Goal: Find specific page/section: Find specific page/section

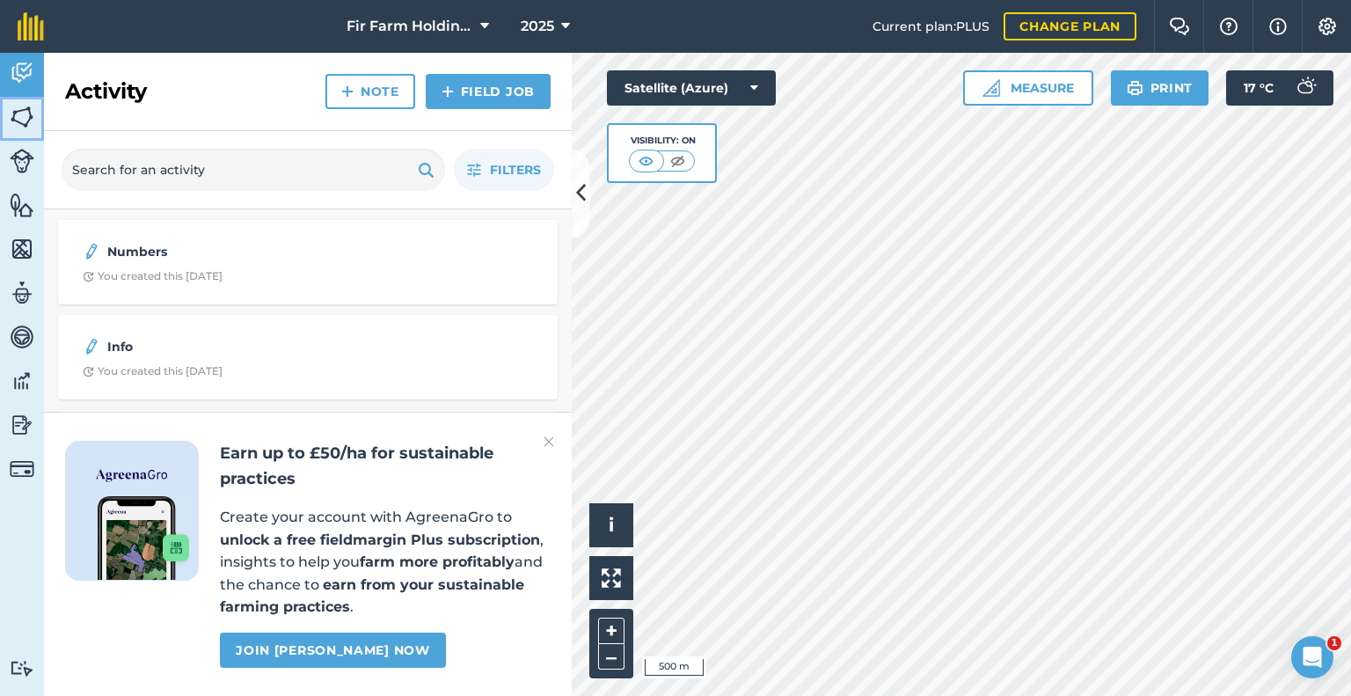
click at [26, 117] on img at bounding box center [22, 117] width 25 height 26
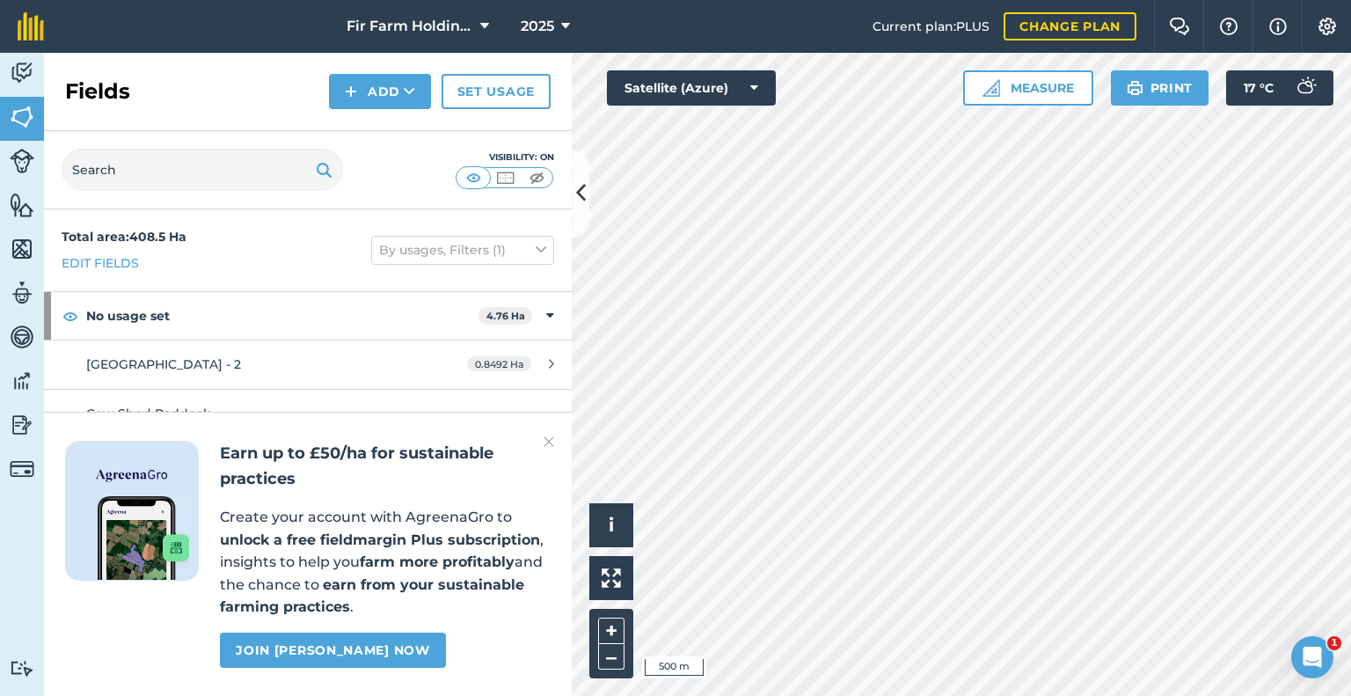
click at [542, 445] on h2 "Earn up to £50/ha for sustainable practices" at bounding box center [385, 466] width 331 height 51
click at [547, 445] on img at bounding box center [549, 441] width 11 height 21
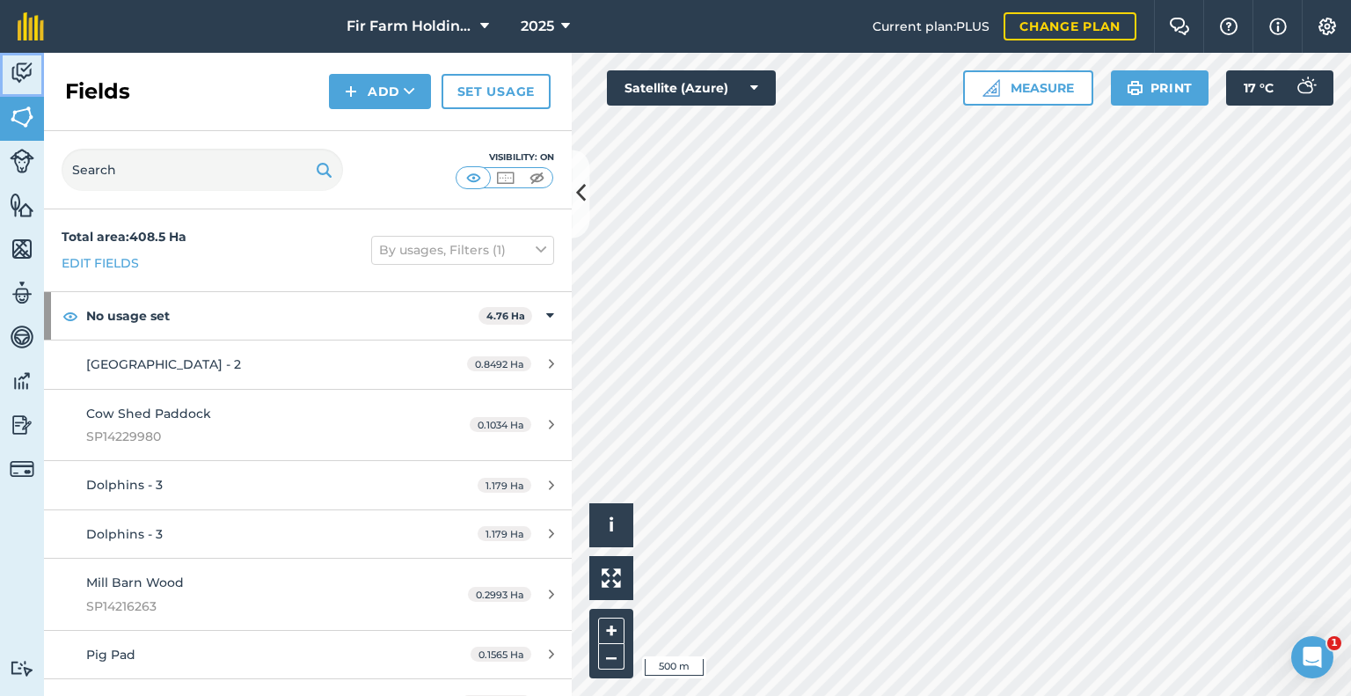
click at [23, 69] on img at bounding box center [22, 73] width 25 height 26
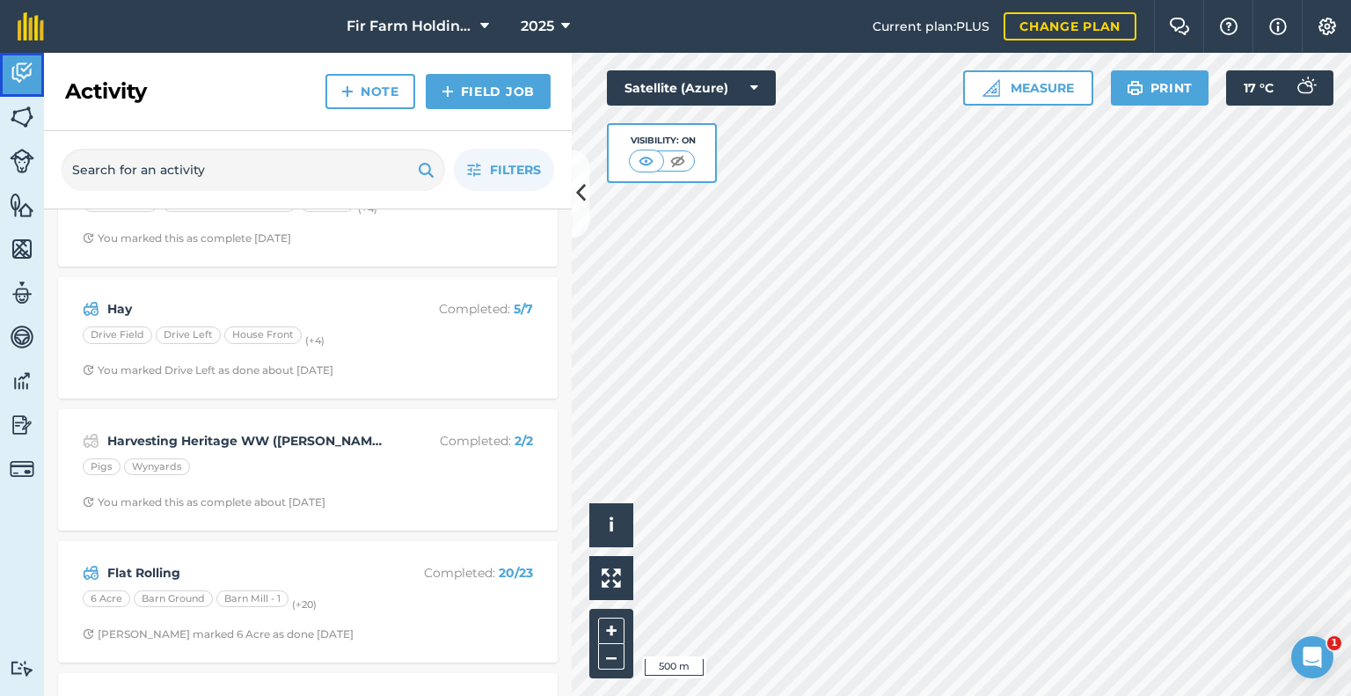
scroll to position [968, 0]
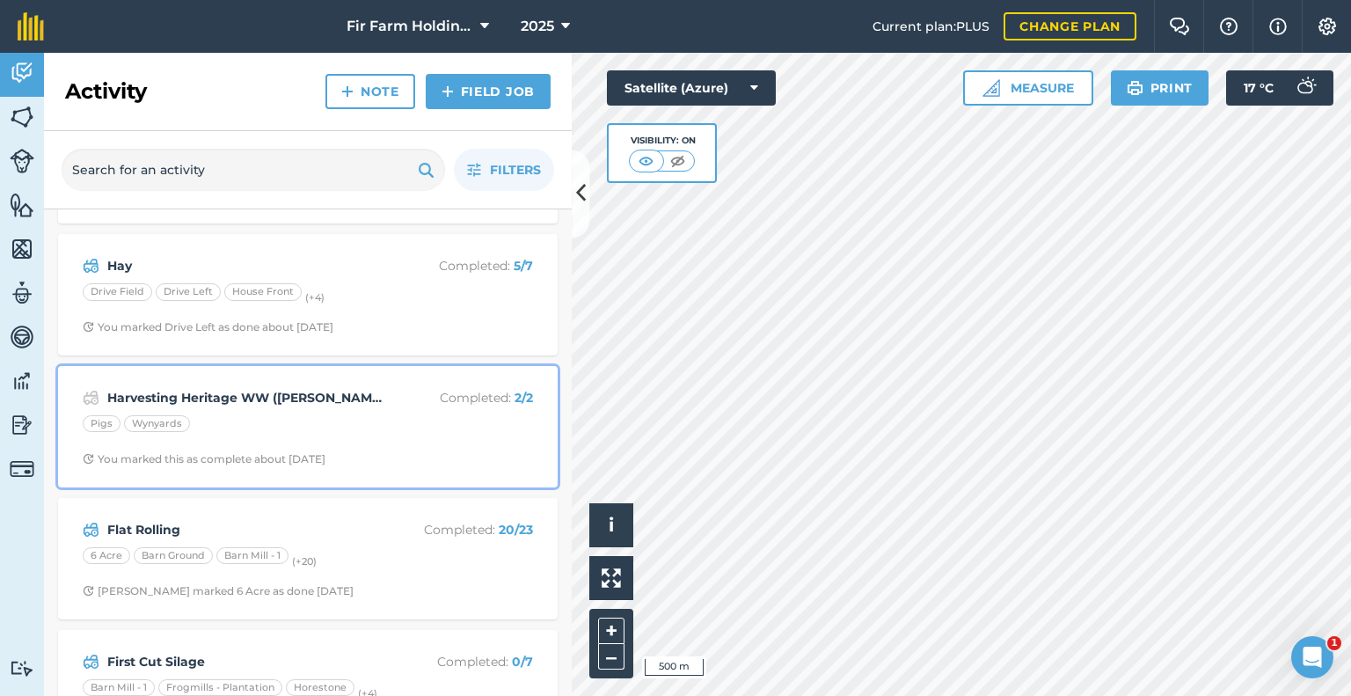
click at [263, 398] on strong "Harvesting Heritage WW ([PERSON_NAME])" at bounding box center [246, 397] width 279 height 19
